Goal: Transaction & Acquisition: Purchase product/service

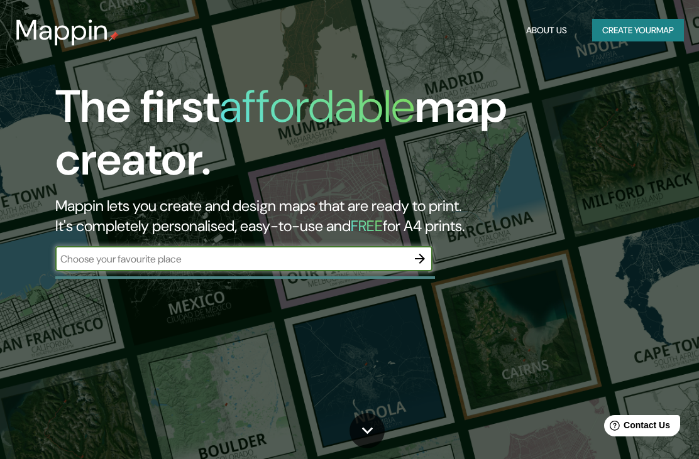
click at [375, 260] on input "text" at bounding box center [231, 259] width 352 height 14
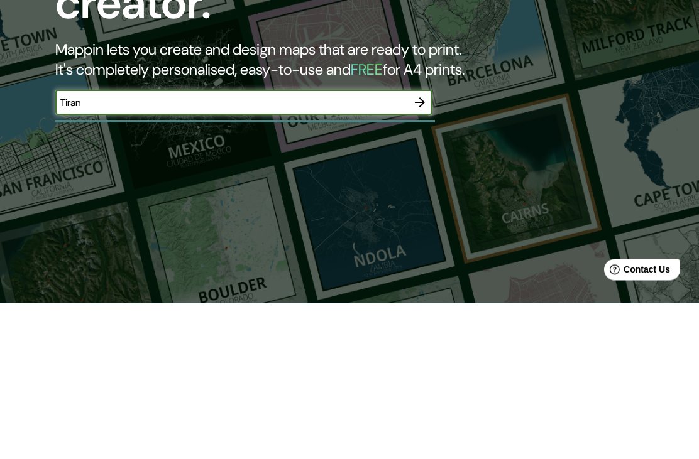
type input "[GEOGRAPHIC_DATA]"
click at [413, 251] on icon "button" at bounding box center [419, 258] width 15 height 15
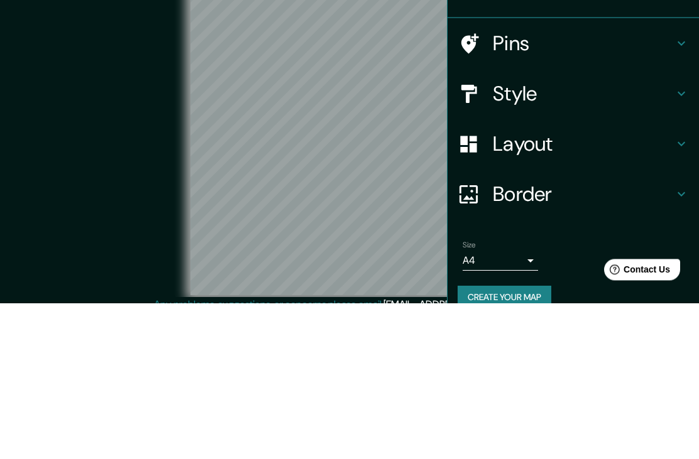
scroll to position [51, 0]
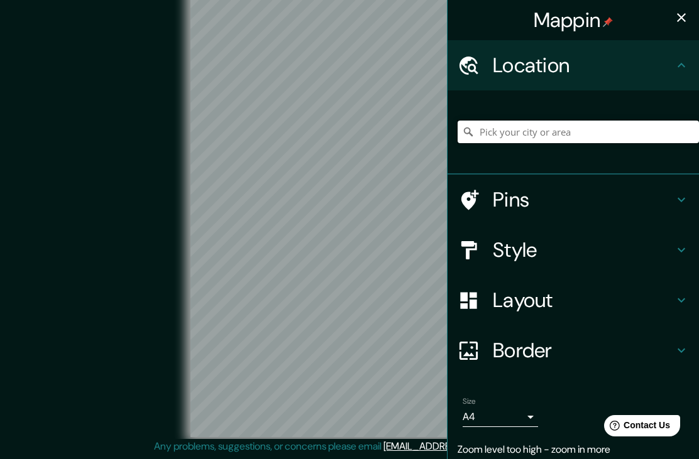
click at [568, 128] on input "Pick your city or area" at bounding box center [578, 132] width 241 height 23
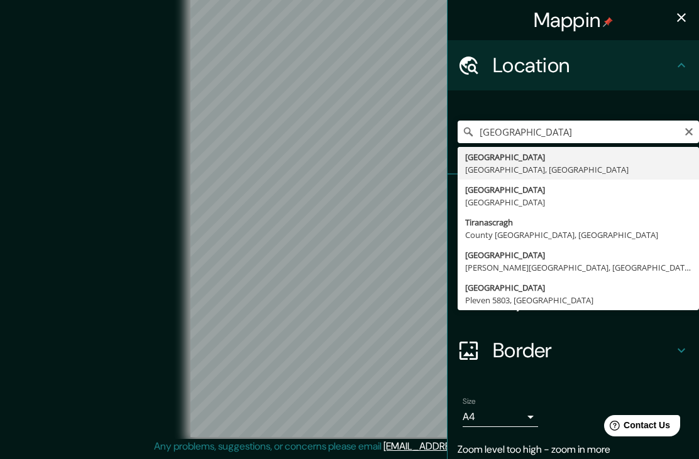
type input "[GEOGRAPHIC_DATA], [GEOGRAPHIC_DATA], [GEOGRAPHIC_DATA]"
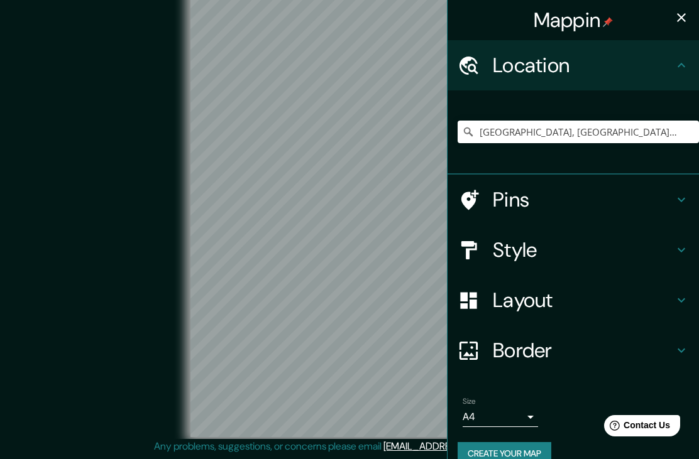
click at [145, 284] on div "© Mapbox © OpenStreetMap Improve this map" at bounding box center [349, 213] width 629 height 414
click at [685, 21] on icon "button" at bounding box center [681, 17] width 9 height 9
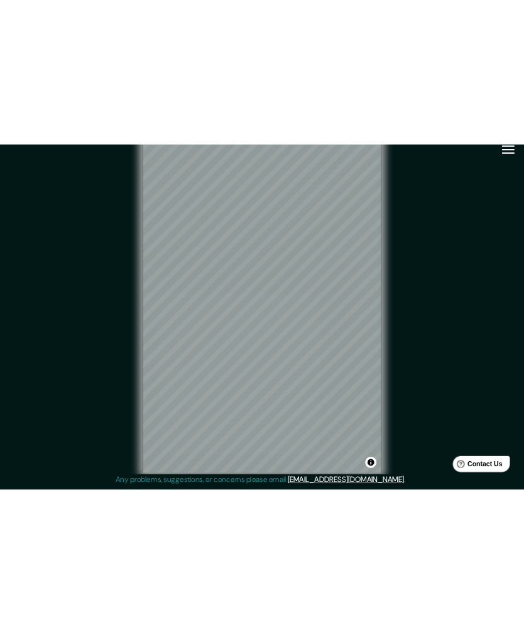
scroll to position [0, 0]
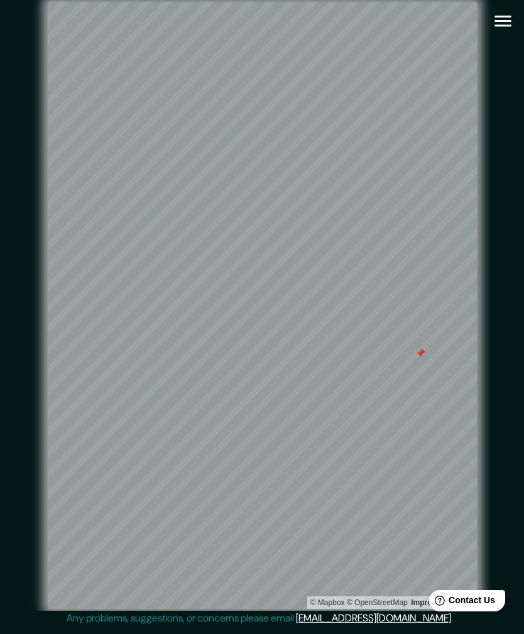
click at [510, 22] on icon "button" at bounding box center [503, 21] width 22 height 22
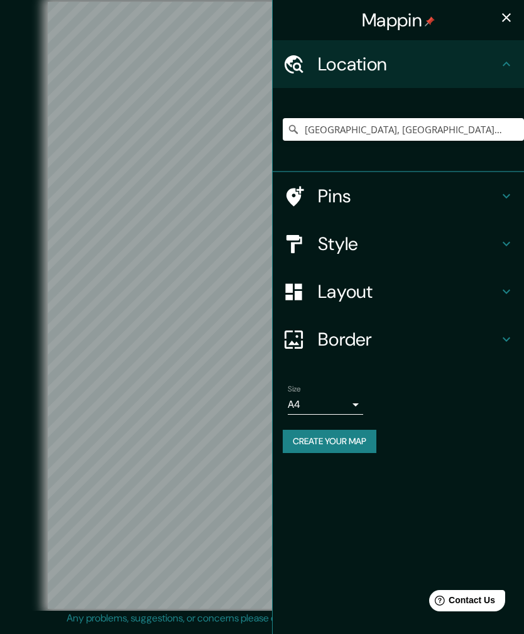
click at [490, 204] on h4 "Pins" at bounding box center [408, 196] width 181 height 23
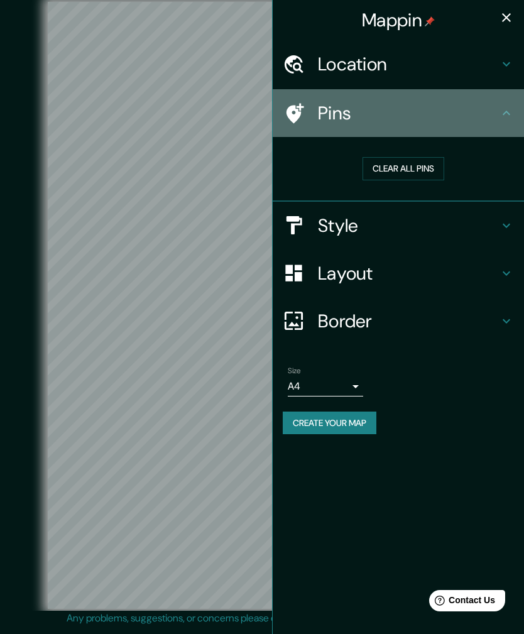
click at [353, 113] on h4 "Pins" at bounding box center [408, 113] width 181 height 23
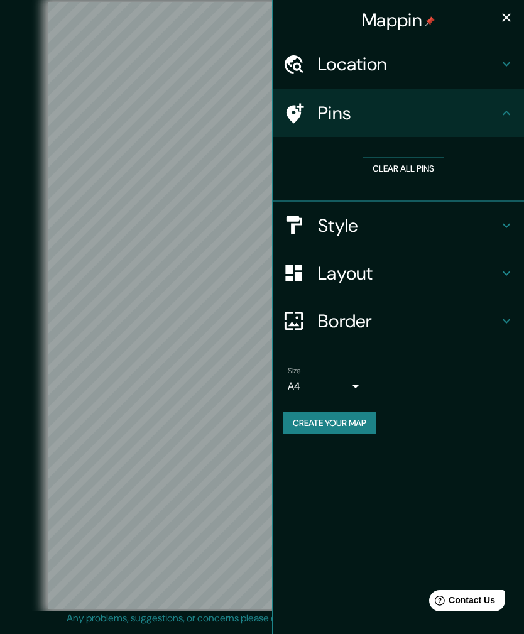
click at [371, 110] on h4 "Pins" at bounding box center [408, 113] width 181 height 23
click at [371, 109] on h4 "Pins" at bounding box center [408, 113] width 181 height 23
click at [360, 383] on body "Mappin Location [GEOGRAPHIC_DATA], [GEOGRAPHIC_DATA], [GEOGRAPHIC_DATA] Pins Cl…" at bounding box center [262, 317] width 524 height 634
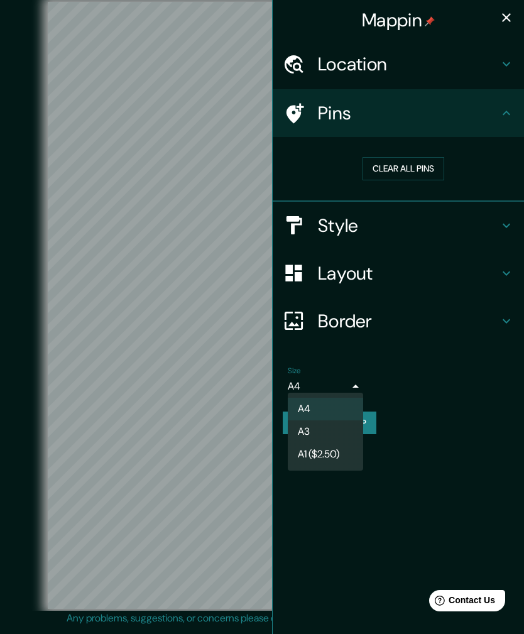
click at [334, 426] on li "A3" at bounding box center [325, 432] width 75 height 23
type input "a4"
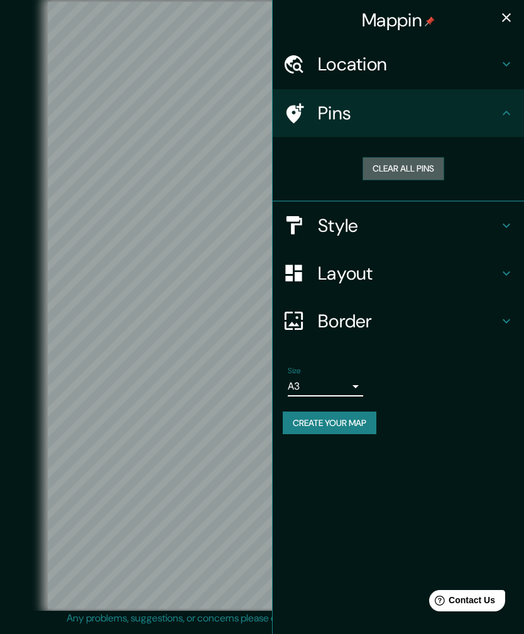
click at [400, 173] on button "Clear all pins" at bounding box center [404, 168] width 82 height 23
click at [344, 129] on div "Pins" at bounding box center [398, 113] width 251 height 48
click at [437, 177] on button "Clear all pins" at bounding box center [404, 168] width 82 height 23
click at [471, 222] on h4 "Style" at bounding box center [408, 225] width 181 height 23
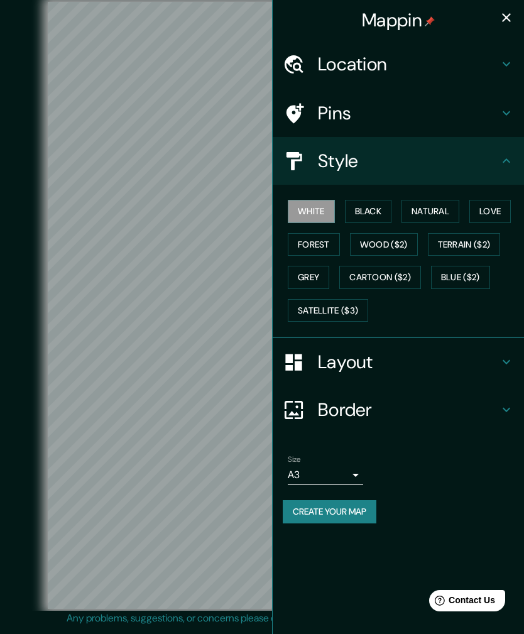
click at [365, 212] on button "Black" at bounding box center [368, 211] width 47 height 23
click at [439, 201] on button "Natural" at bounding box center [431, 211] width 58 height 23
click at [498, 211] on button "Love" at bounding box center [490, 211] width 41 height 23
click at [438, 212] on button "Natural" at bounding box center [431, 211] width 58 height 23
click at [315, 250] on button "Forest" at bounding box center [314, 244] width 52 height 23
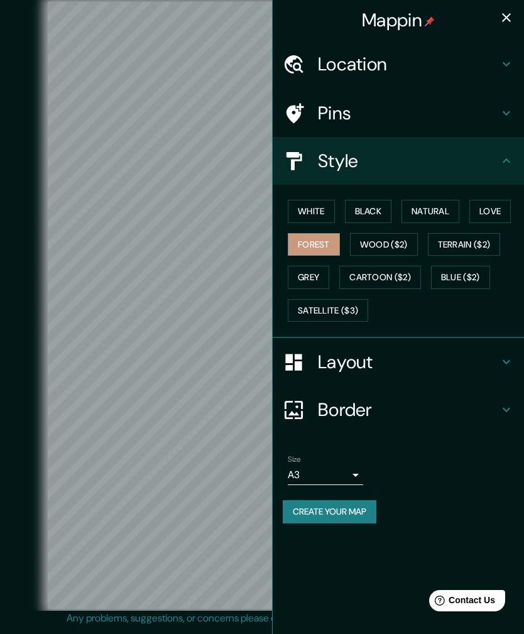
click at [382, 236] on button "Wood ($2)" at bounding box center [384, 244] width 68 height 23
click at [326, 267] on button "Grey" at bounding box center [308, 277] width 41 height 23
click at [399, 228] on div "White Black Natural Love Forest Wood ($2) Terrain ($2) Grey Cartoon ($2) Blue (…" at bounding box center [403, 261] width 241 height 132
click at [440, 206] on button "Natural" at bounding box center [431, 211] width 58 height 23
click at [346, 338] on div "Layout" at bounding box center [398, 362] width 251 height 48
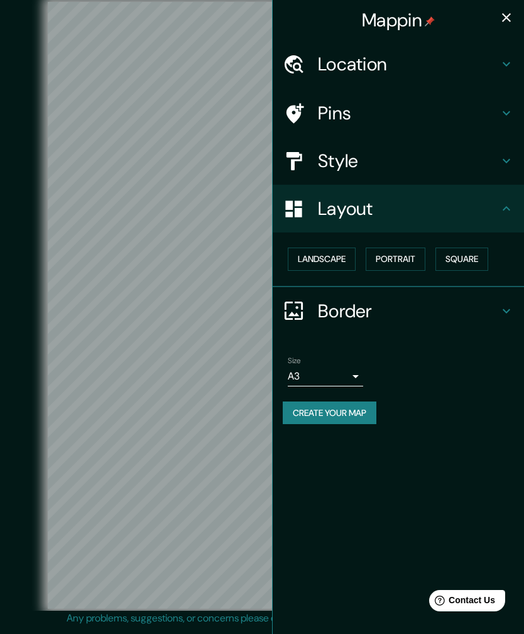
click at [344, 243] on div "Landscape [GEOGRAPHIC_DATA]" at bounding box center [403, 259] width 241 height 33
click at [348, 250] on button "Landscape" at bounding box center [322, 259] width 68 height 23
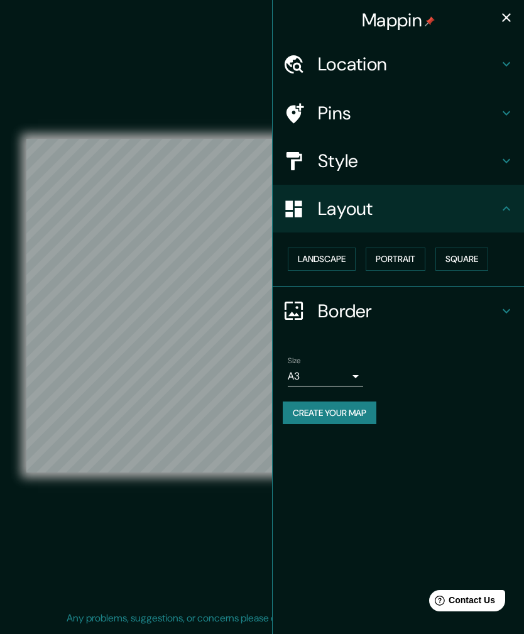
click at [405, 253] on button "Portrait" at bounding box center [396, 259] width 60 height 23
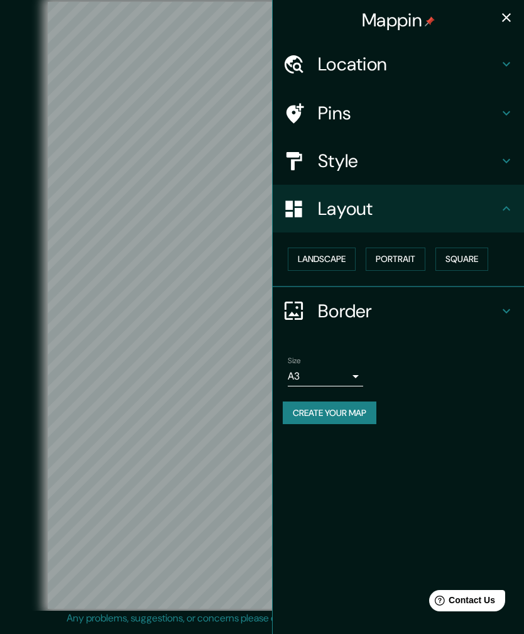
click at [467, 253] on button "Square" at bounding box center [462, 259] width 53 height 23
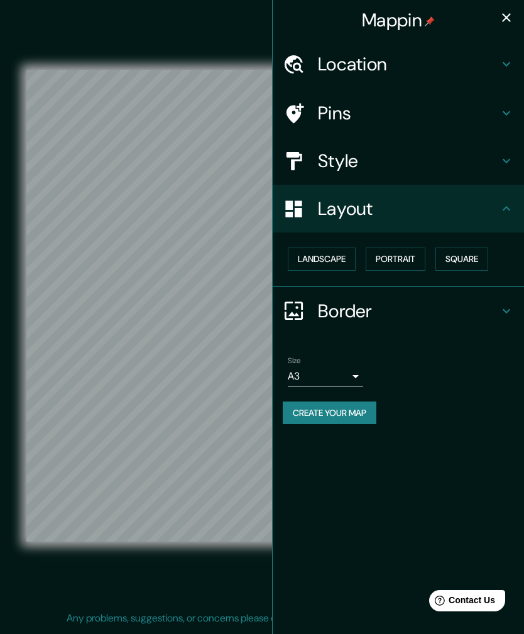
click at [405, 303] on h4 "Border" at bounding box center [408, 311] width 181 height 23
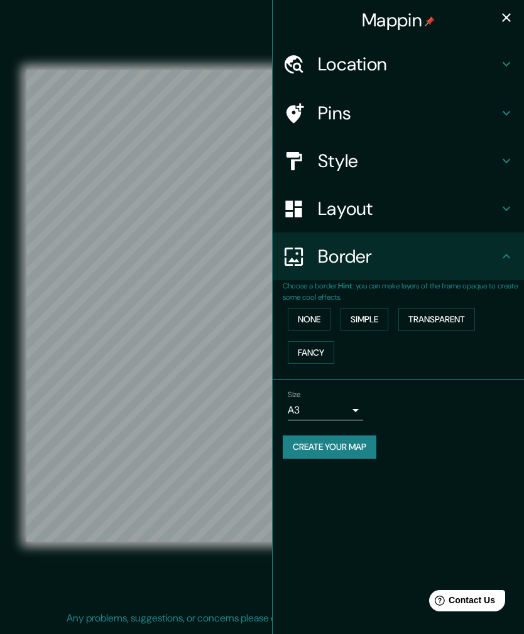
click at [378, 314] on button "Simple" at bounding box center [365, 319] width 48 height 23
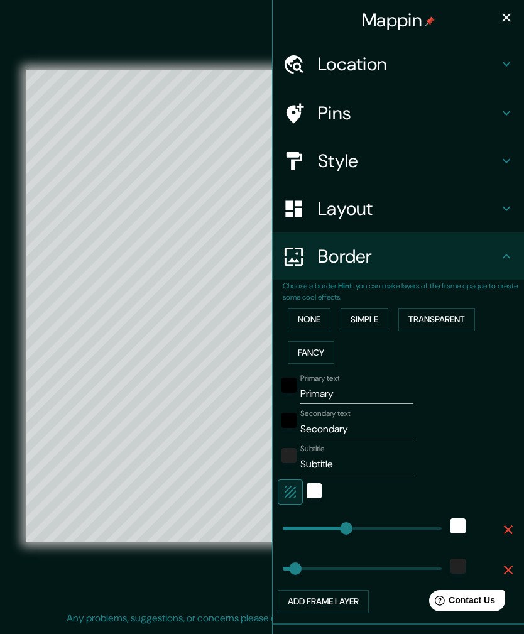
click at [436, 312] on button "Transparent" at bounding box center [437, 319] width 77 height 23
click at [435, 312] on button "Transparent" at bounding box center [437, 319] width 77 height 23
click at [316, 348] on button "Fancy" at bounding box center [311, 352] width 47 height 23
click at [319, 308] on button "None" at bounding box center [309, 319] width 43 height 23
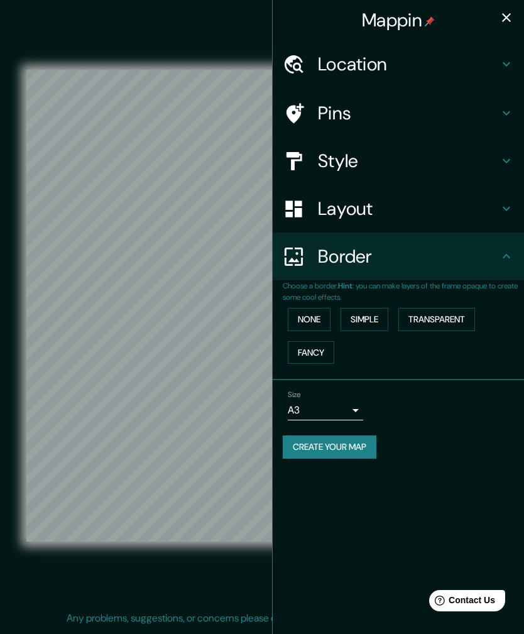
click at [362, 308] on button "Simple" at bounding box center [365, 319] width 48 height 23
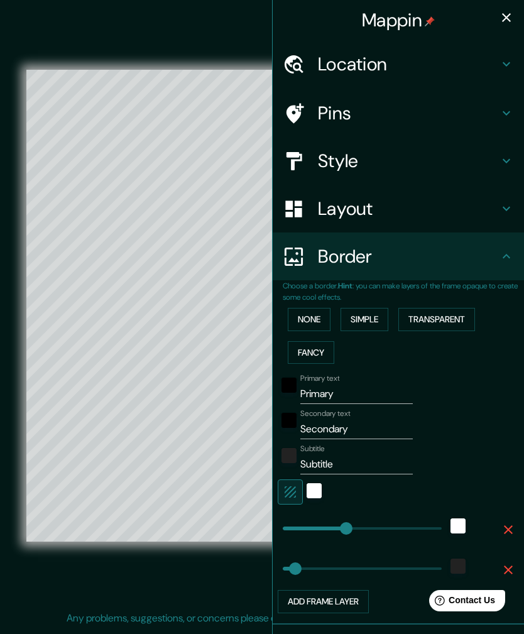
click at [451, 314] on button "Transparent" at bounding box center [437, 319] width 77 height 23
click at [347, 384] on input "Primary" at bounding box center [356, 394] width 113 height 20
type input "P"
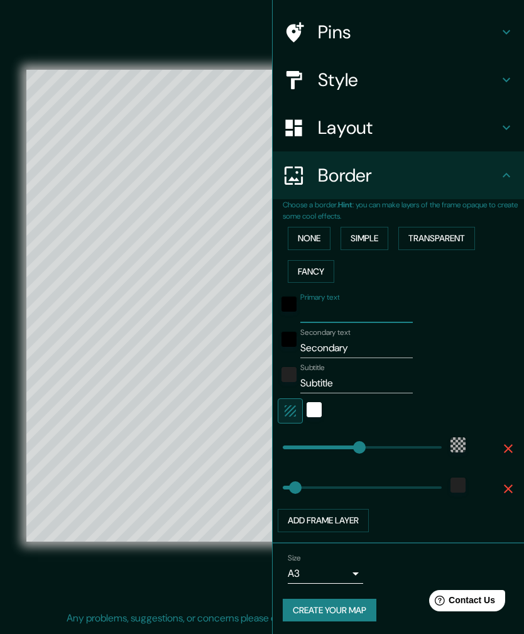
scroll to position [80, 0]
click at [373, 351] on input "Secondary" at bounding box center [356, 349] width 113 height 20
type input "S"
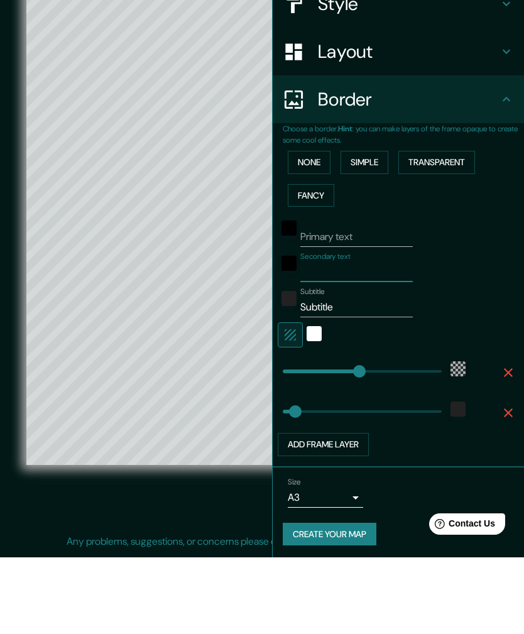
click at [383, 374] on input "Subtitle" at bounding box center [356, 384] width 113 height 20
type input "S"
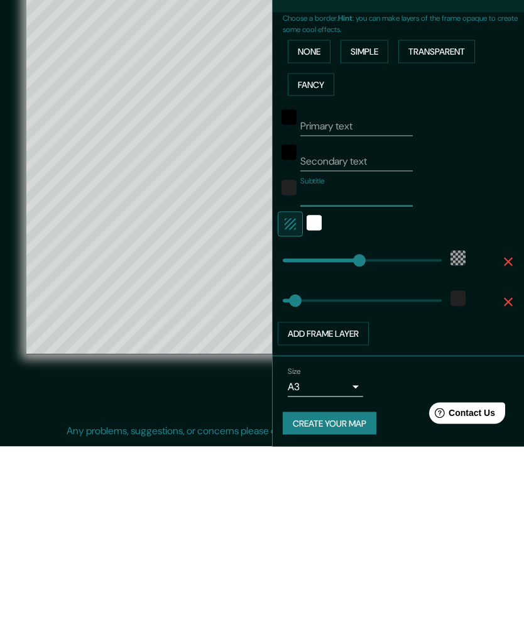
scroll to position [33, 0]
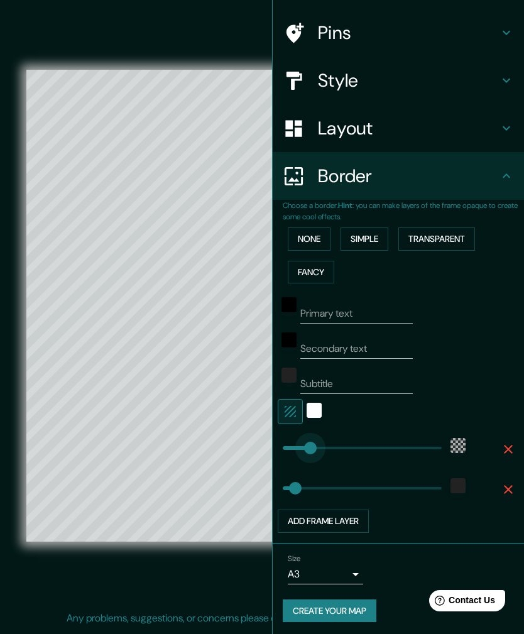
type input "124"
type input "204"
click at [316, 414] on div "white" at bounding box center [314, 410] width 15 height 15
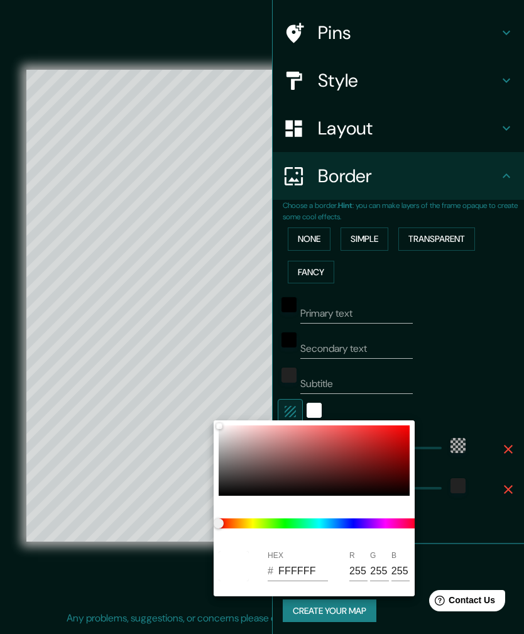
click at [453, 336] on div at bounding box center [262, 317] width 524 height 634
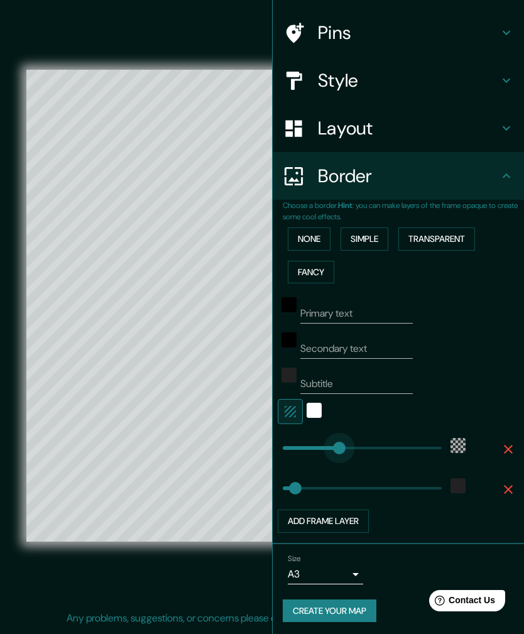
type input "459"
type input "74"
type input "184"
type input "382"
type input "0"
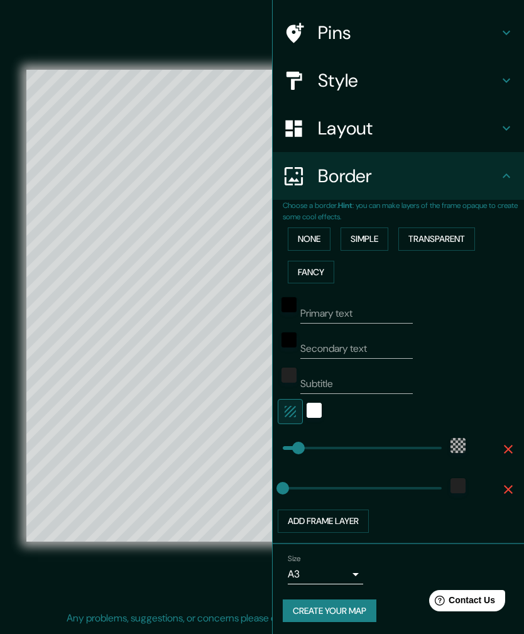
click at [355, 459] on button "Add frame layer" at bounding box center [323, 521] width 91 height 23
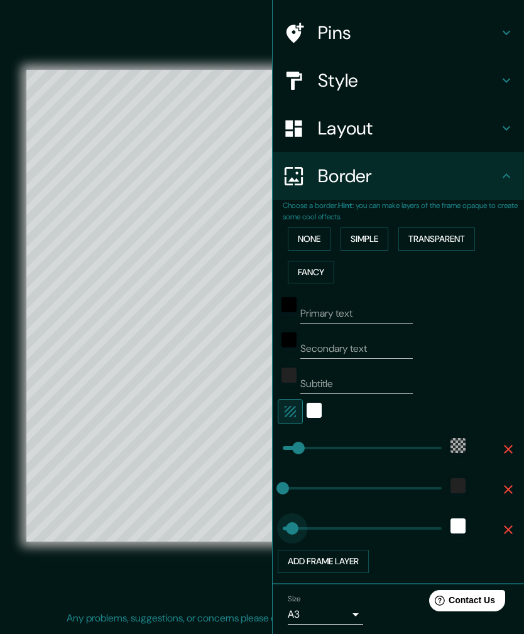
type input "0"
type input "346"
click at [316, 410] on div "white" at bounding box center [314, 410] width 15 height 15
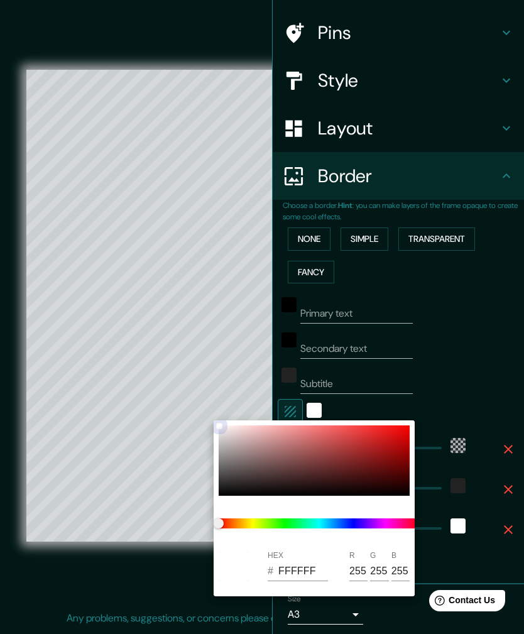
click at [333, 454] on div at bounding box center [314, 461] width 191 height 70
type input "953C3C"
type input "149"
type input "60"
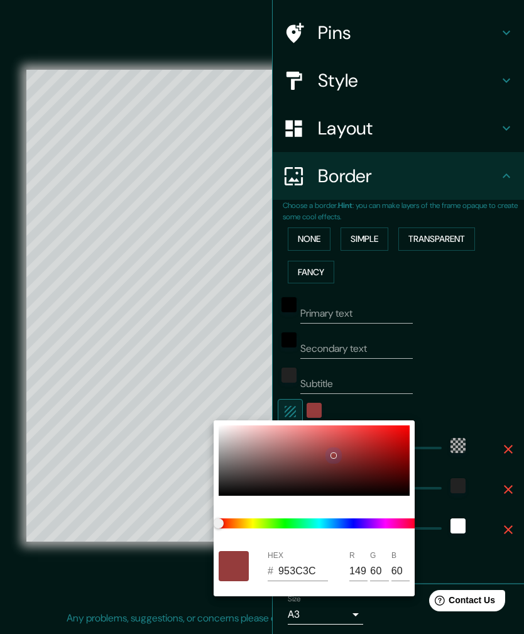
click at [370, 456] on div at bounding box center [314, 461] width 191 height 70
type input "8E1E1E"
type input "142"
type input "30"
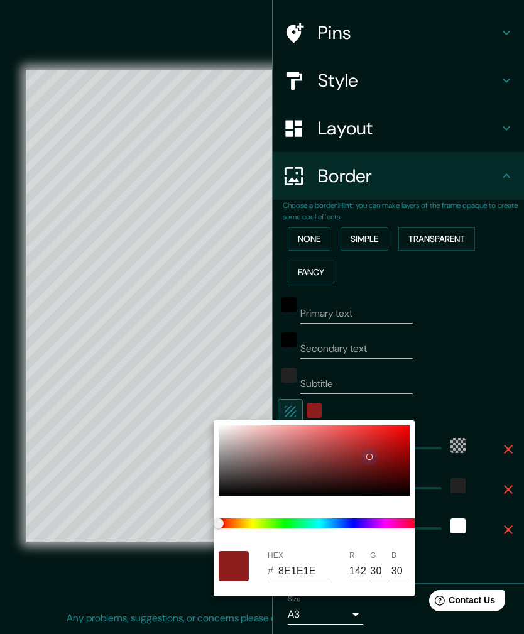
type input "813232"
type input "129"
type input "50"
type input "FFFFFF"
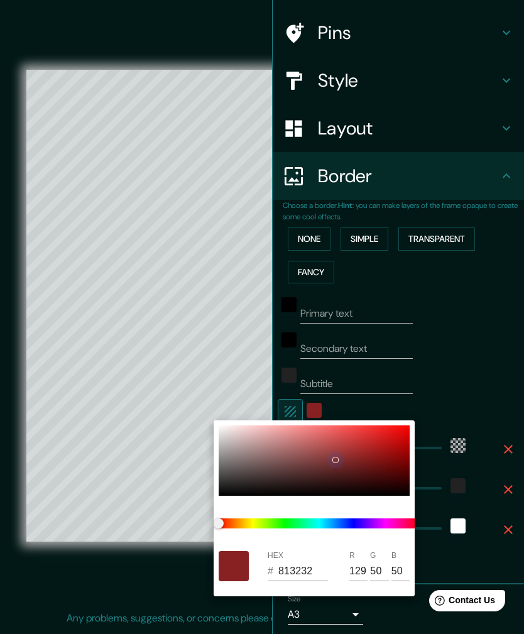
type input "255"
click at [470, 325] on div at bounding box center [262, 317] width 524 height 634
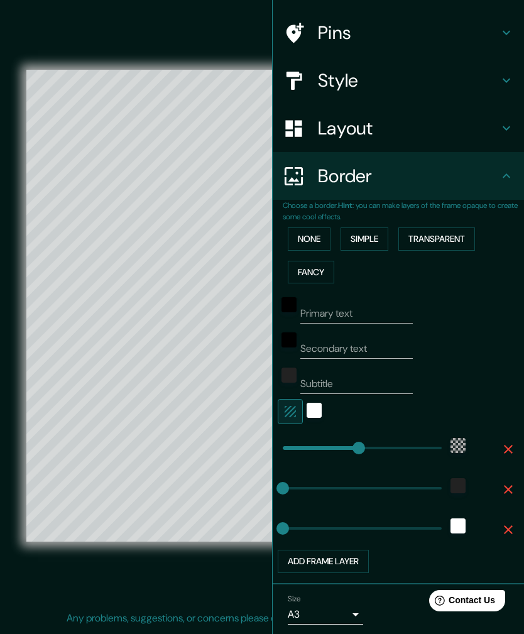
click at [283, 404] on icon "button" at bounding box center [290, 411] width 15 height 15
type input "118"
click at [461, 459] on div "white" at bounding box center [458, 526] width 15 height 15
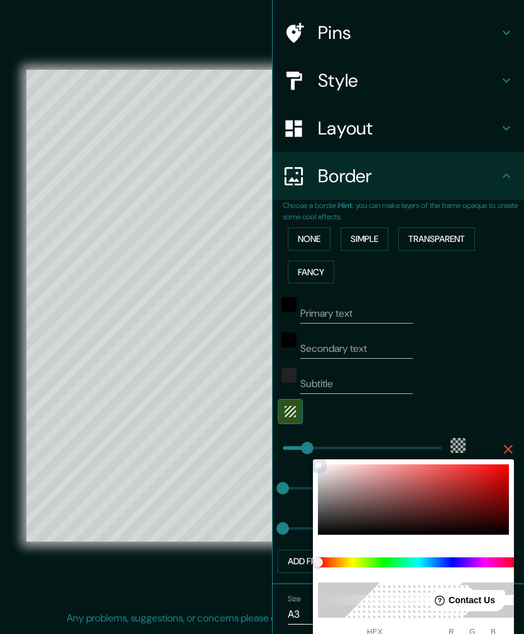
click at [481, 459] on div at bounding box center [413, 500] width 191 height 70
type input "115"
type input "4A0A0A"
type input "74"
type input "10"
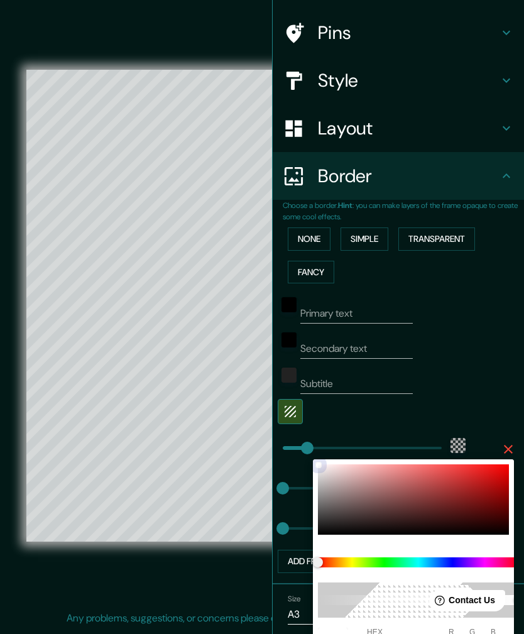
type input "10"
click at [495, 459] on div at bounding box center [413, 500] width 191 height 70
type input "115"
type input "200202"
type input "32"
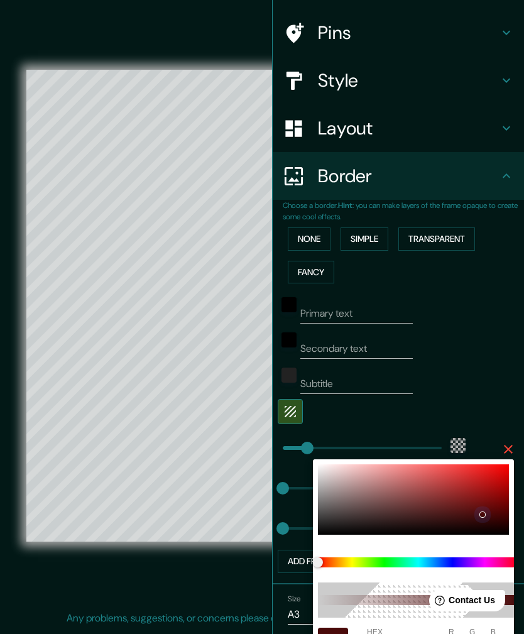
type input "2"
click at [341, 459] on div at bounding box center [333, 643] width 30 height 30
click at [327, 459] on div at bounding box center [333, 643] width 30 height 30
click at [489, 338] on div at bounding box center [262, 317] width 524 height 634
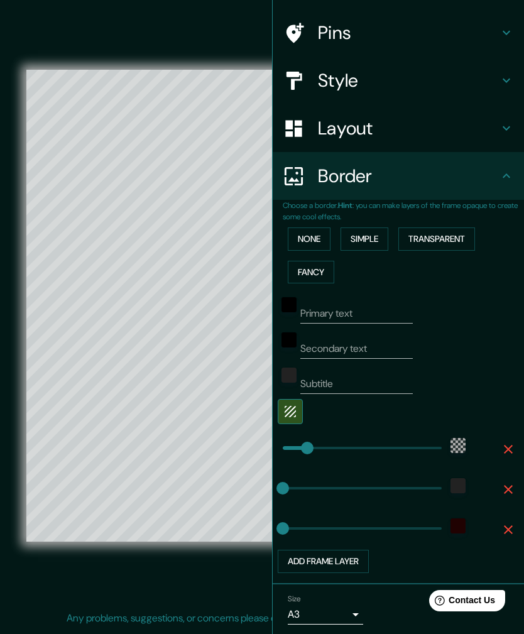
click at [236, 459] on div "© Mapbox © OpenStreetMap Improve this map" at bounding box center [262, 305] width 472 height 571
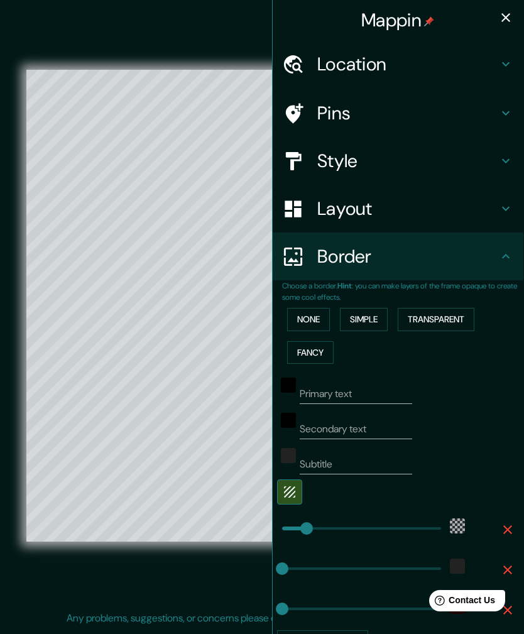
scroll to position [0, 1]
click at [476, 62] on h4 "Location" at bounding box center [407, 64] width 181 height 23
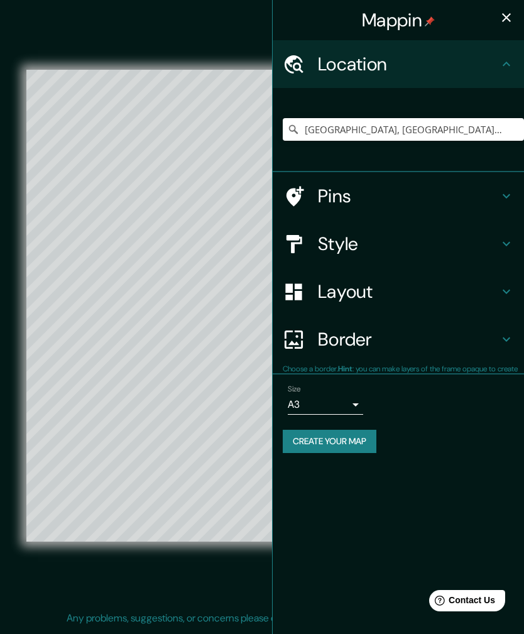
scroll to position [0, 0]
click at [505, 21] on icon "button" at bounding box center [506, 17] width 15 height 15
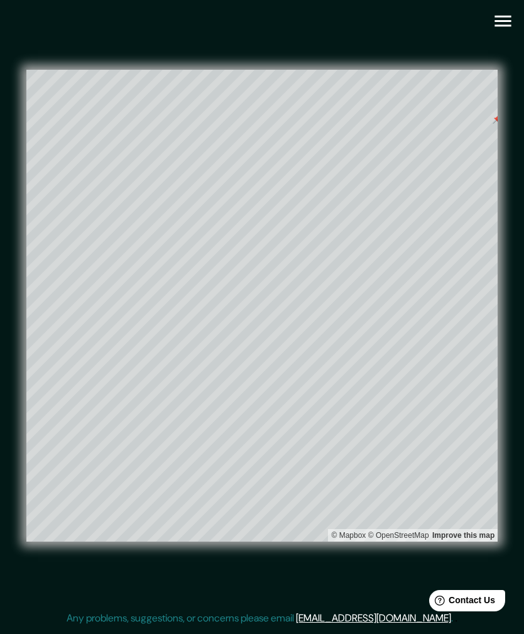
click at [499, 22] on icon "button" at bounding box center [503, 21] width 22 height 22
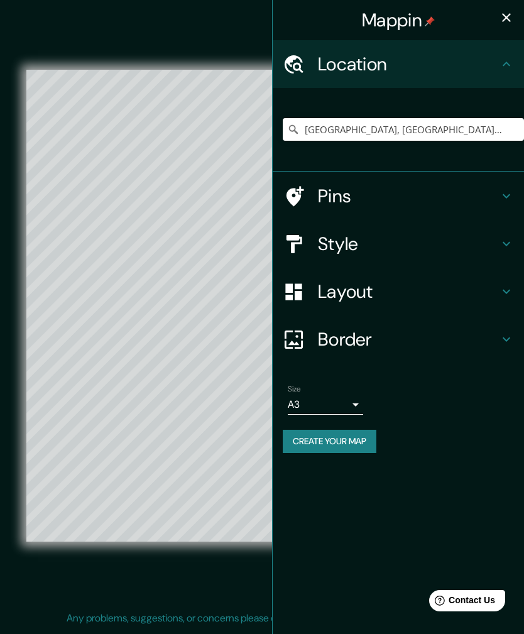
click at [435, 197] on h4 "Pins" at bounding box center [408, 196] width 181 height 23
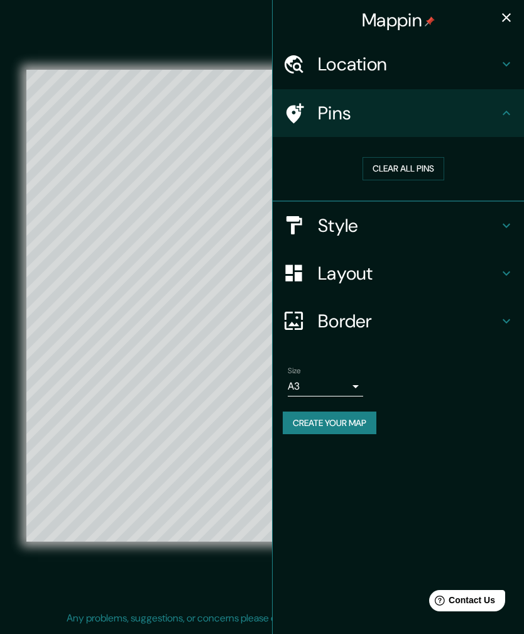
click at [428, 168] on button "Clear all pins" at bounding box center [404, 168] width 82 height 23
click at [216, 50] on div "© Mapbox © OpenStreetMap Improve this map" at bounding box center [262, 305] width 472 height 571
click at [506, 21] on icon "button" at bounding box center [506, 17] width 15 height 15
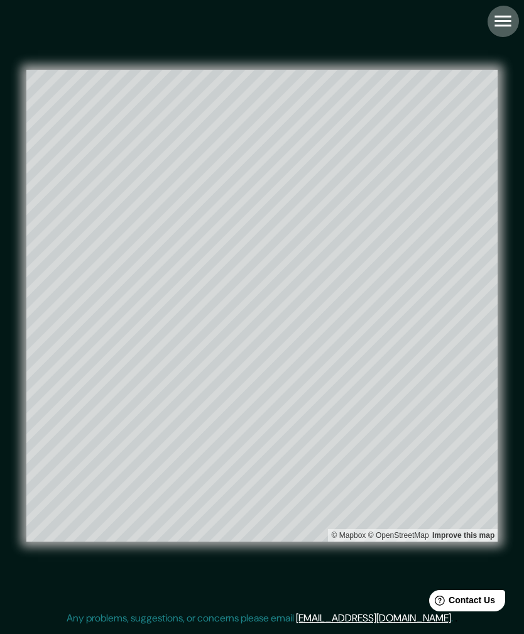
click at [501, 17] on icon "button" at bounding box center [503, 21] width 16 height 11
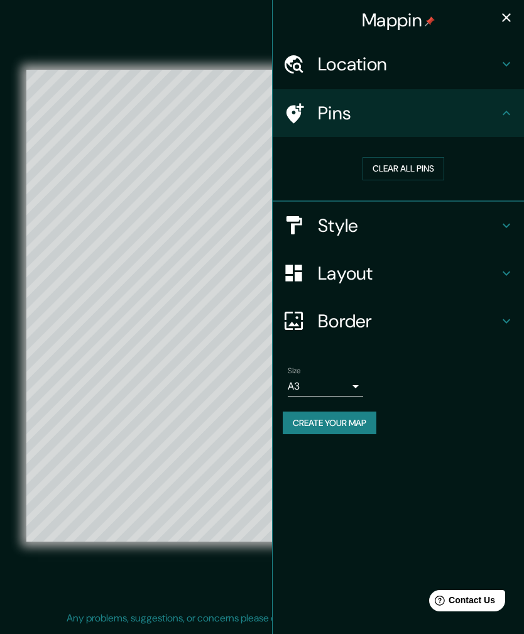
click at [459, 70] on h4 "Location" at bounding box center [408, 64] width 181 height 23
type input "115"
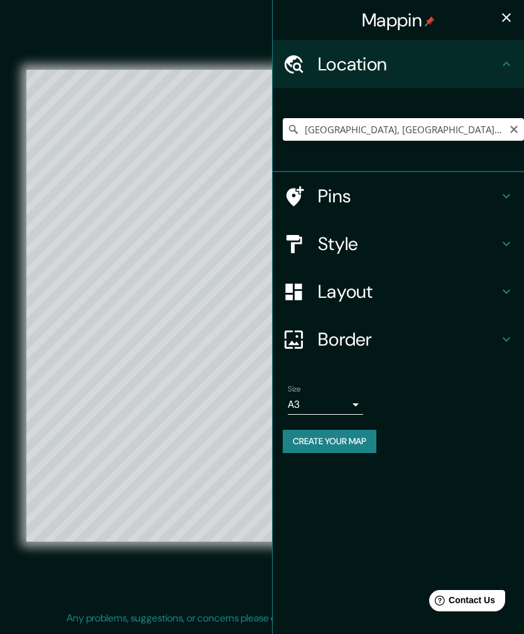
click at [517, 128] on icon "Clear" at bounding box center [514, 129] width 10 height 10
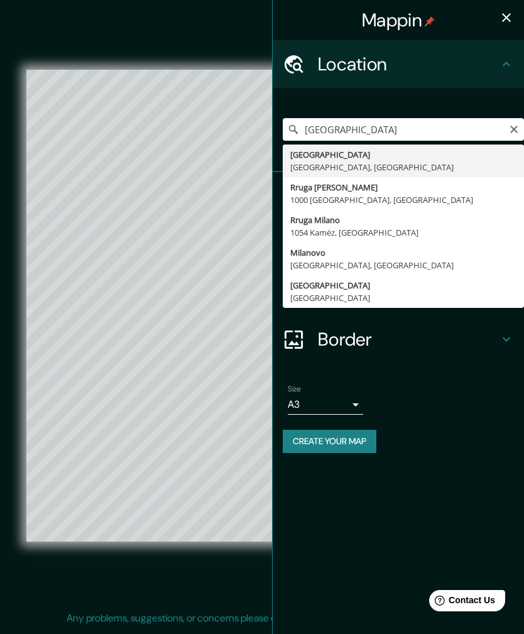
type input "[GEOGRAPHIC_DATA], [GEOGRAPHIC_DATA], [GEOGRAPHIC_DATA]"
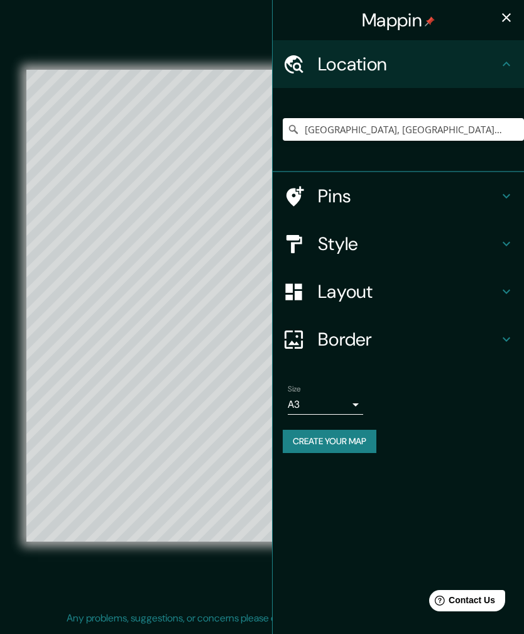
click at [227, 33] on div "© Mapbox © OpenStreetMap Improve this map" at bounding box center [262, 305] width 472 height 571
click at [504, 22] on icon "button" at bounding box center [506, 17] width 15 height 15
type input "115"
